Goal: Check status: Check status

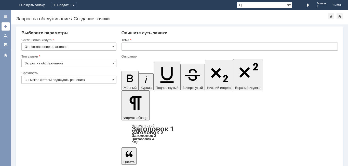
click at [7, 27] on div at bounding box center [6, 26] width 4 height 4
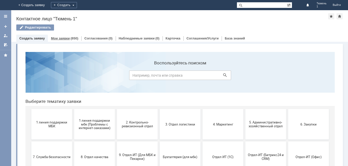
click at [64, 36] on link "Мои заявки" at bounding box center [60, 38] width 19 height 4
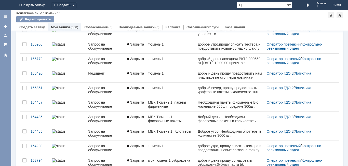
scroll to position [196, 0]
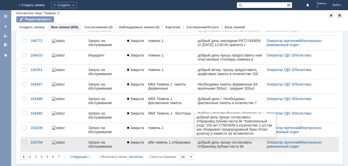
click at [251, 147] on div "добрый день прошу согласовать отбраковку,Зубная паста bk "Комплексный уход" 150…" at bounding box center [230, 152] width 65 height 24
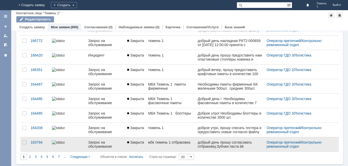
click at [179, 143] on div "мбк тюмень 1 отбраковка" at bounding box center [171, 142] width 46 height 4
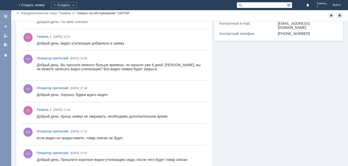
scroll to position [97, 0]
